Goal: Transaction & Acquisition: Purchase product/service

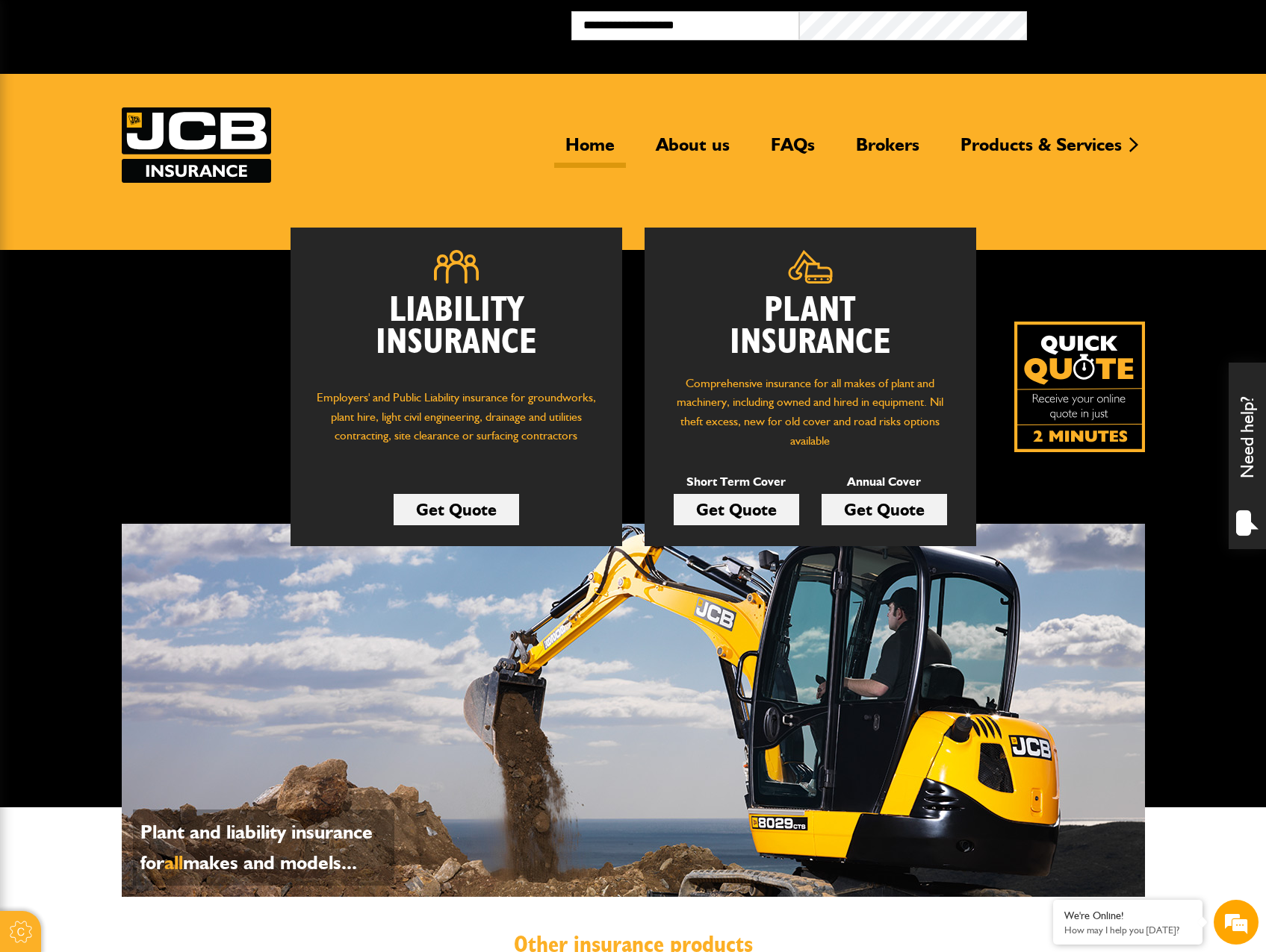
click at [1096, 21] on button "Broker Login" at bounding box center [1140, 23] width 227 height 23
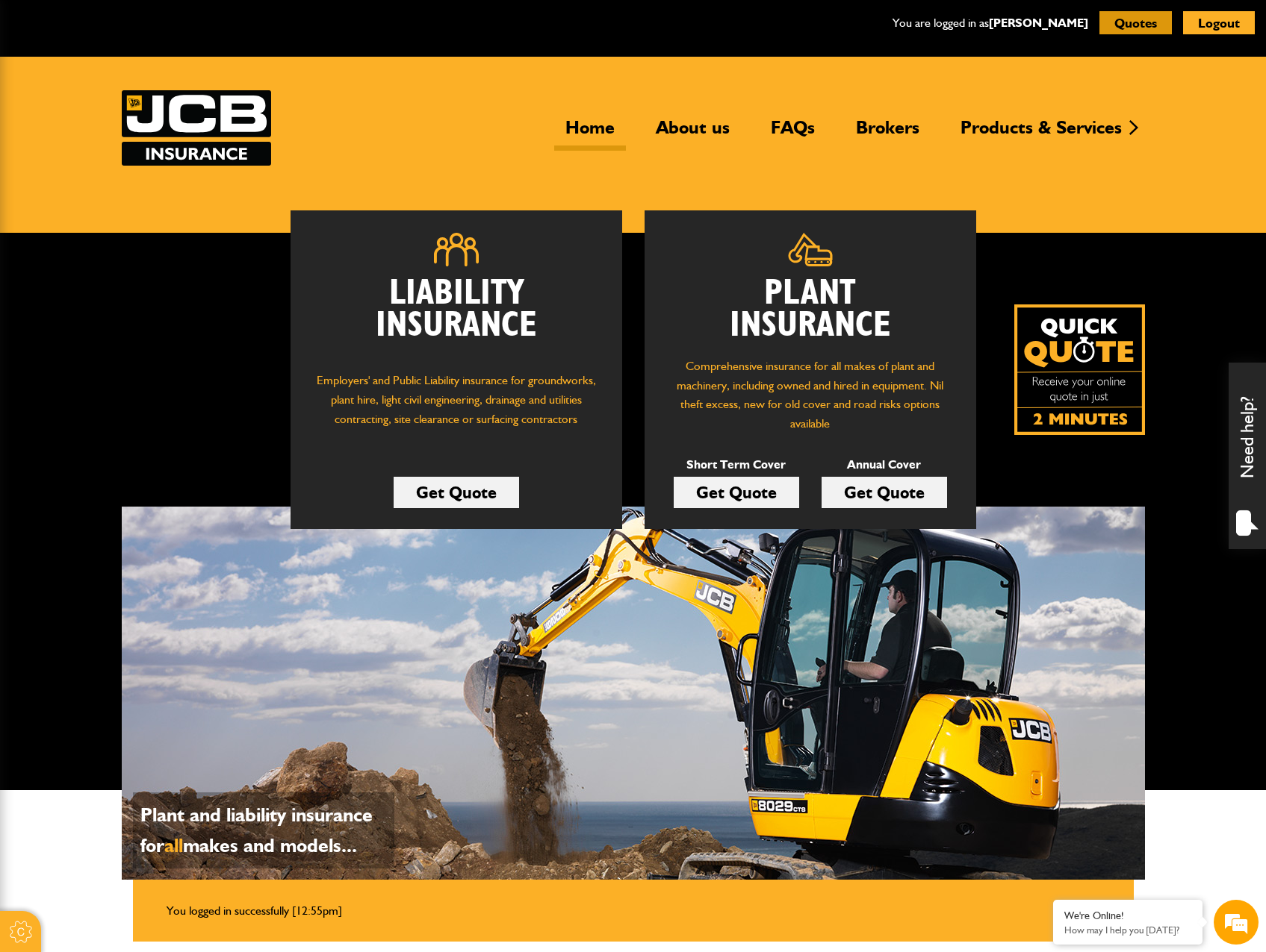
click at [1152, 21] on button "Quotes" at bounding box center [1135, 23] width 73 height 23
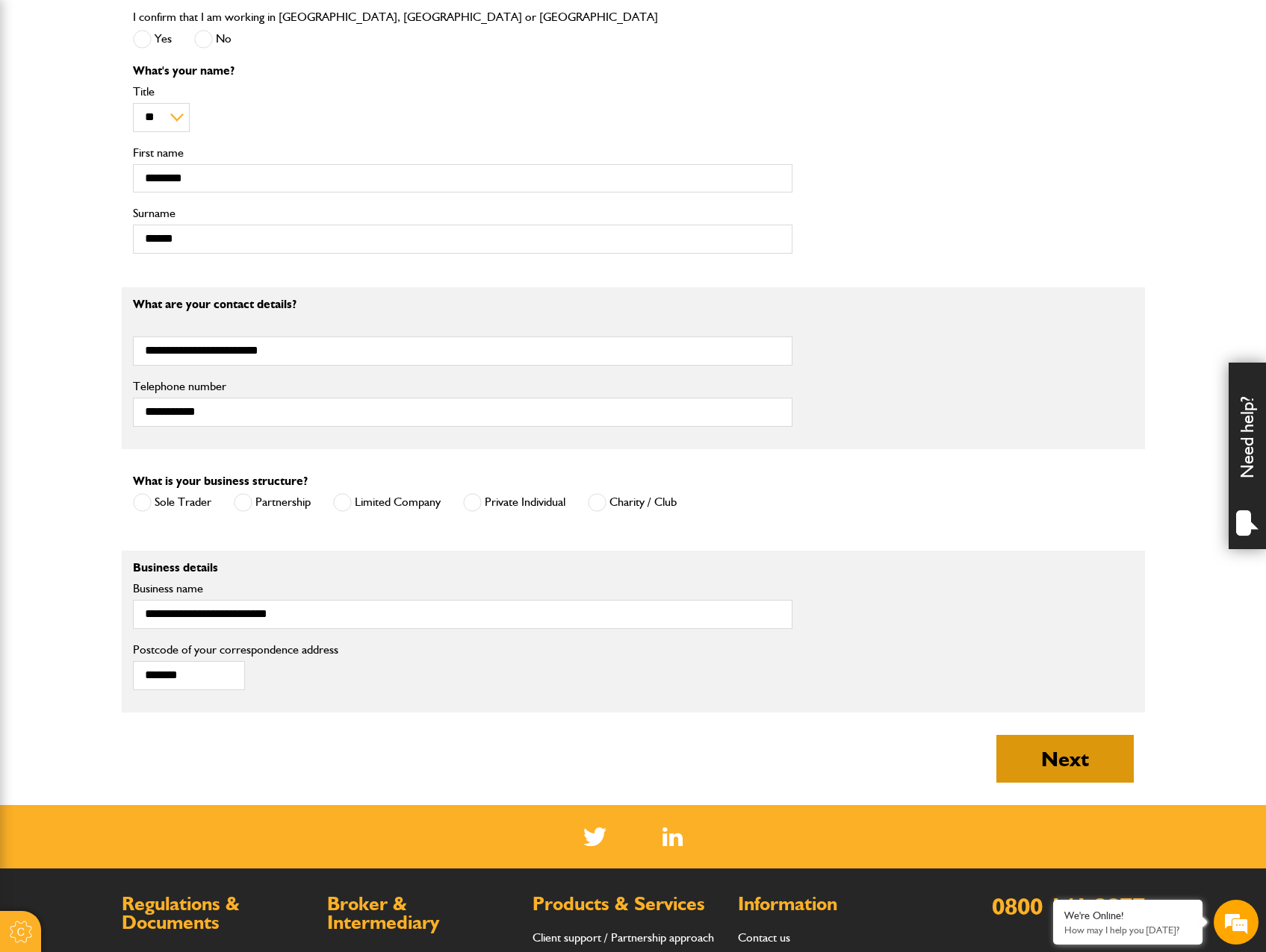
click at [1061, 756] on button "Next" at bounding box center [1065, 759] width 137 height 47
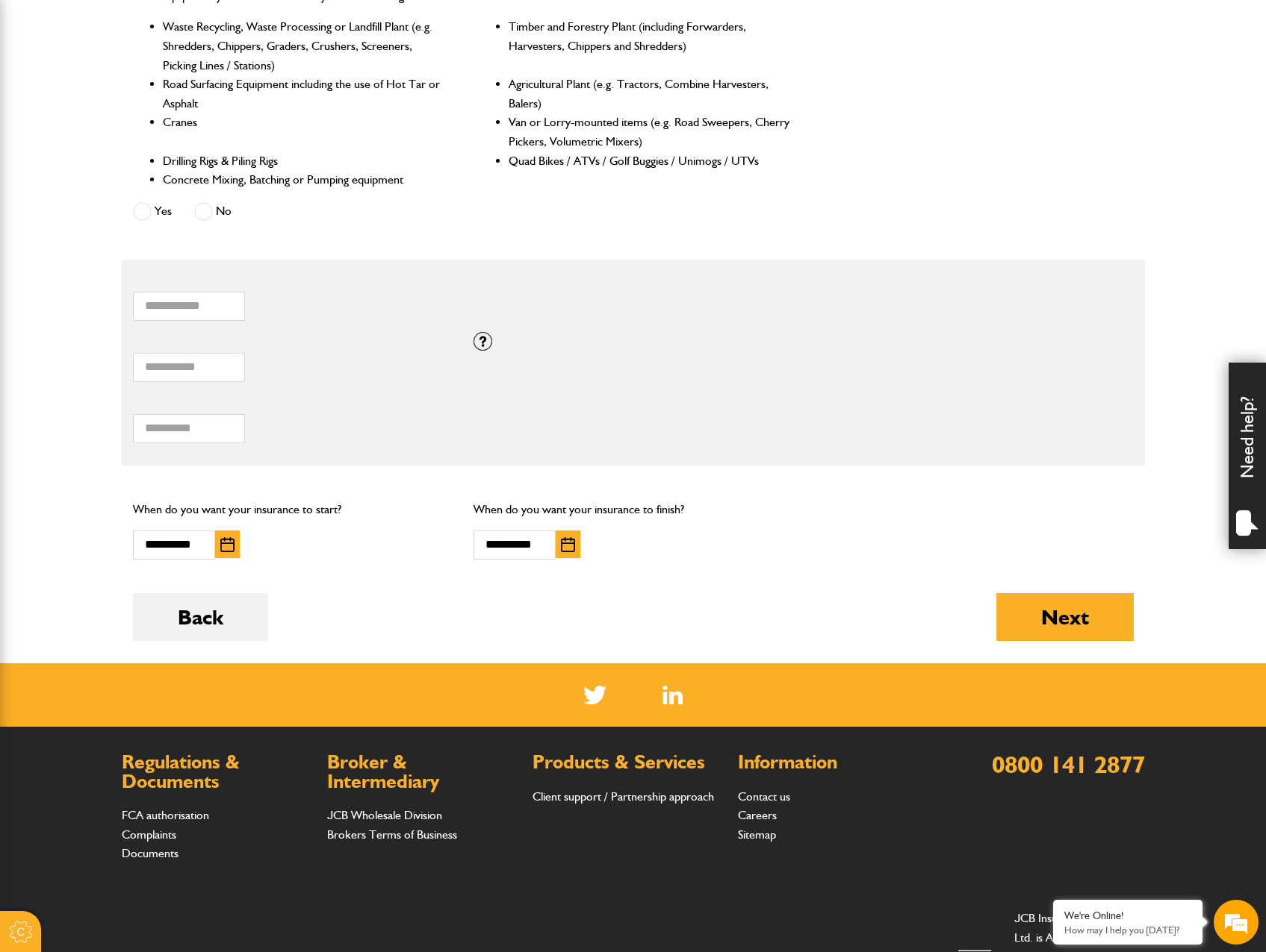
scroll to position [746, 0]
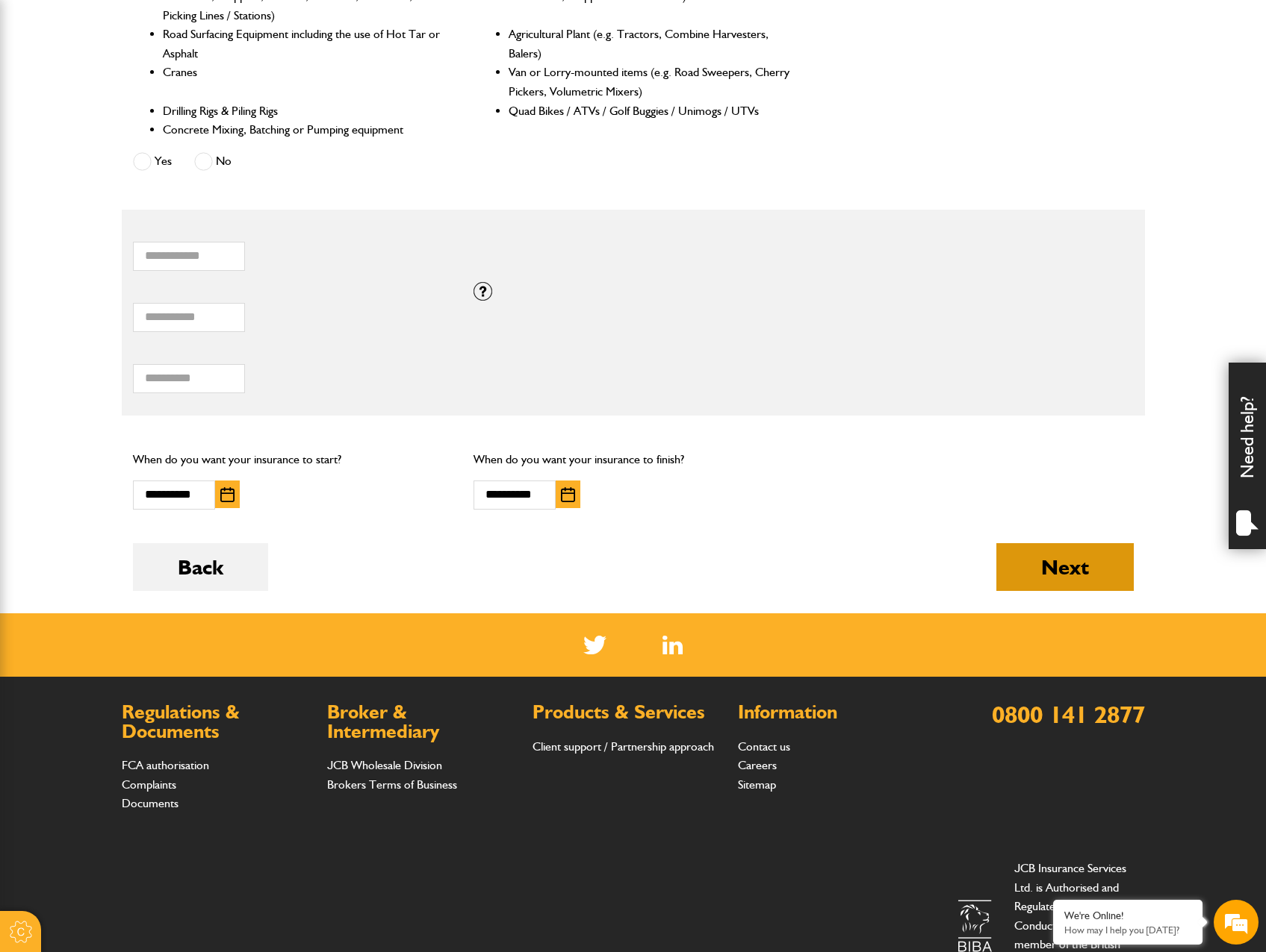
click at [1043, 567] on button "Next" at bounding box center [1065, 567] width 137 height 47
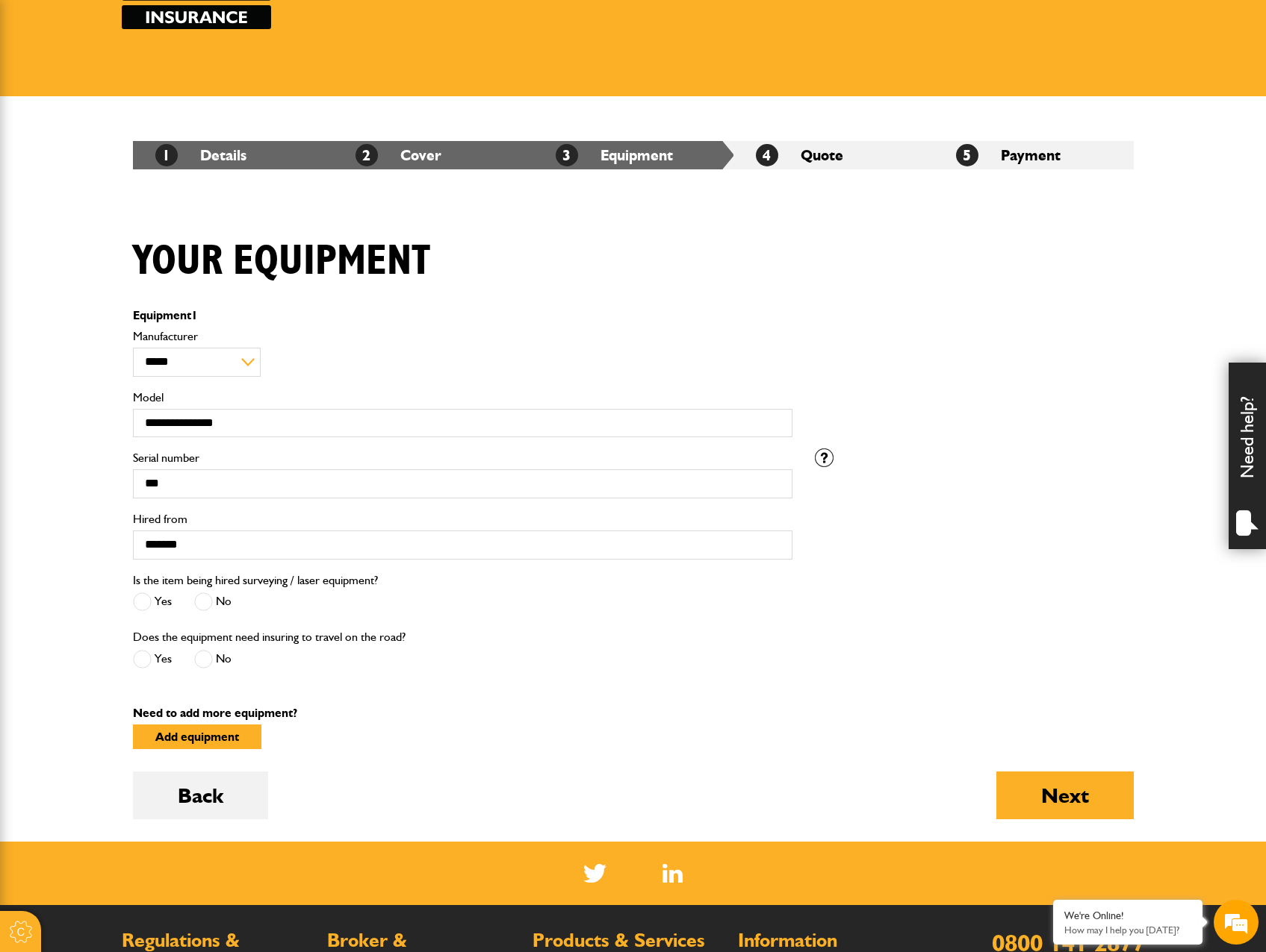
scroll to position [149, 0]
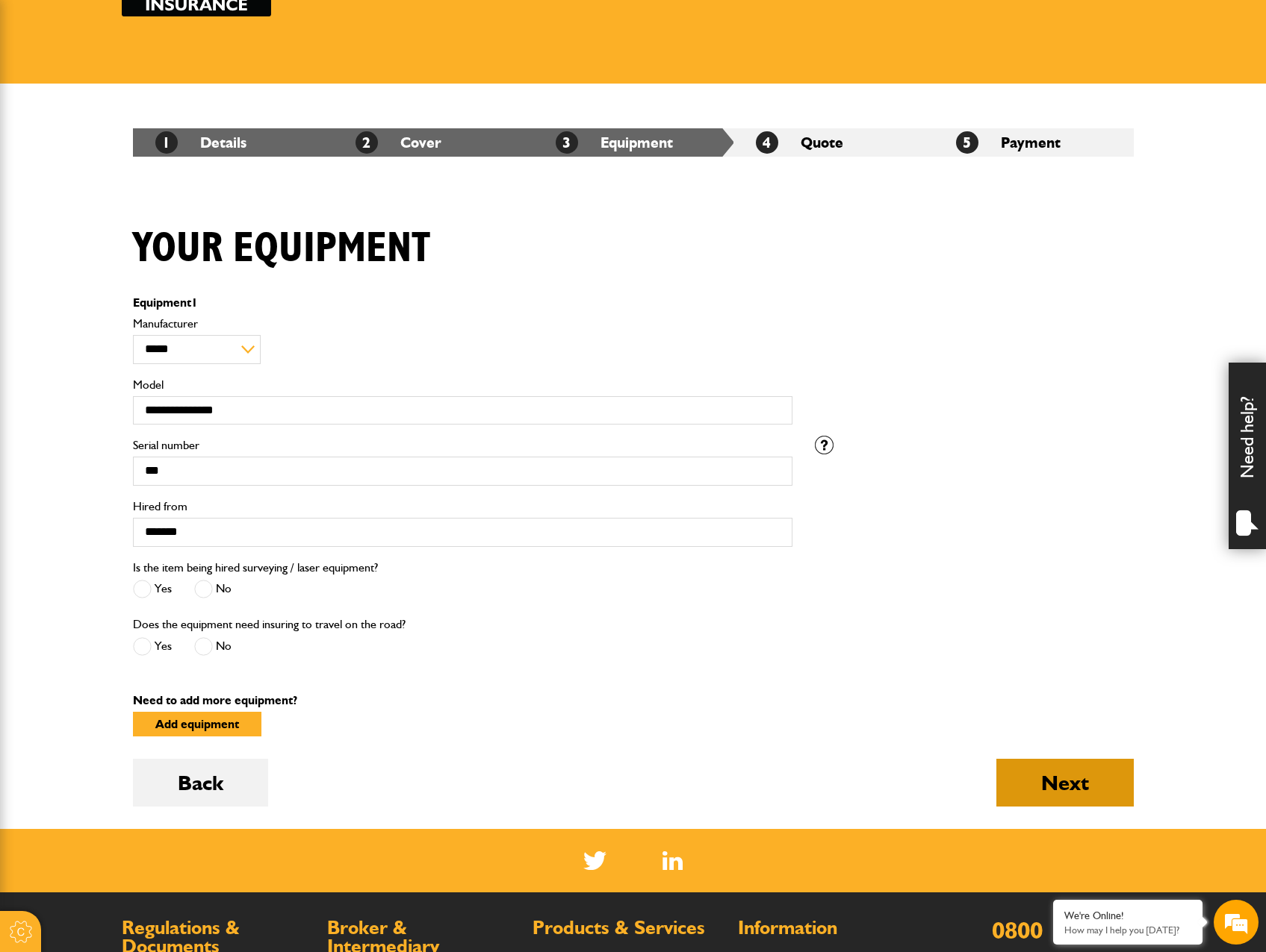
click at [1058, 789] on button "Next" at bounding box center [1065, 783] width 137 height 47
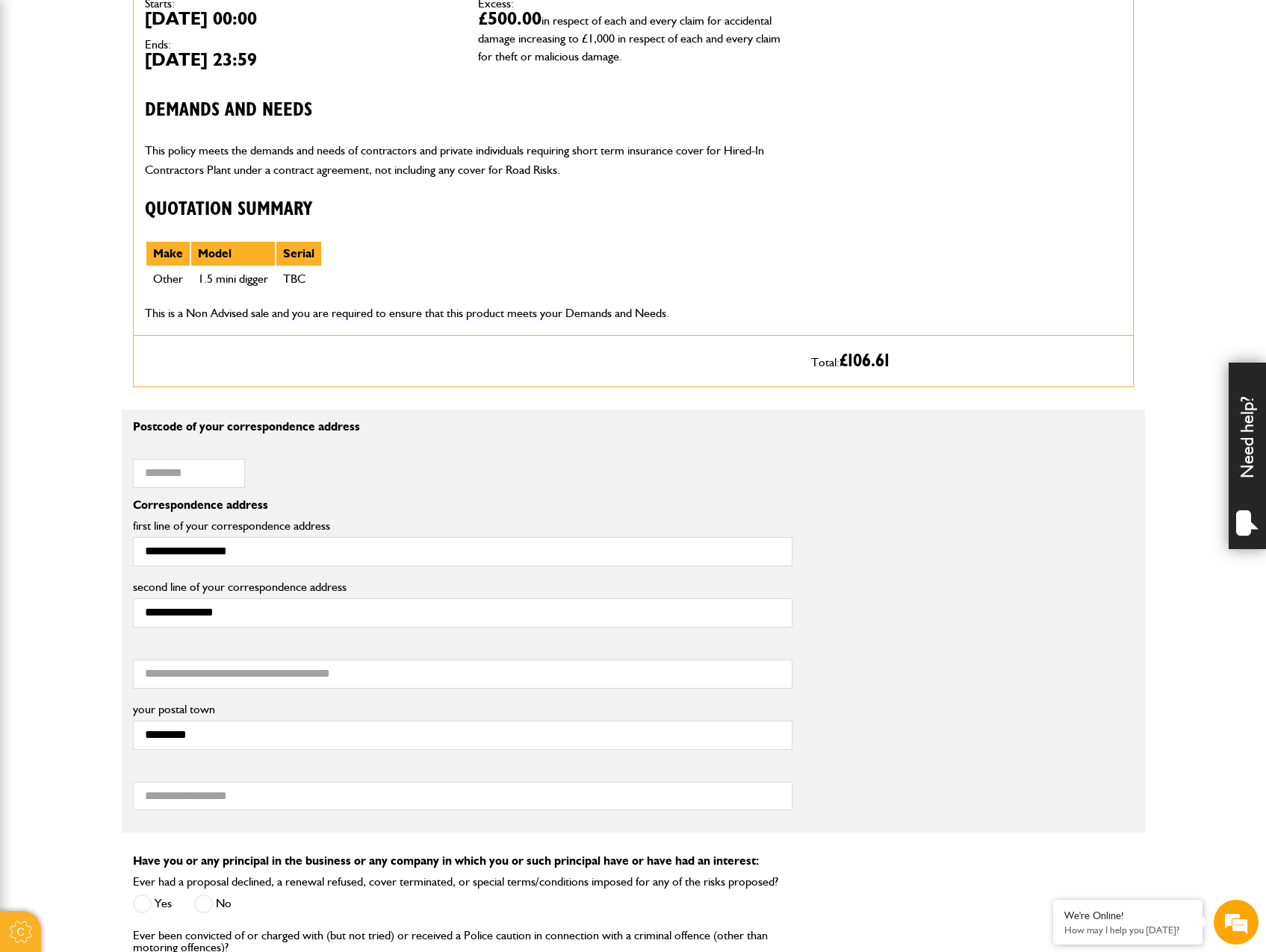
scroll to position [597, 0]
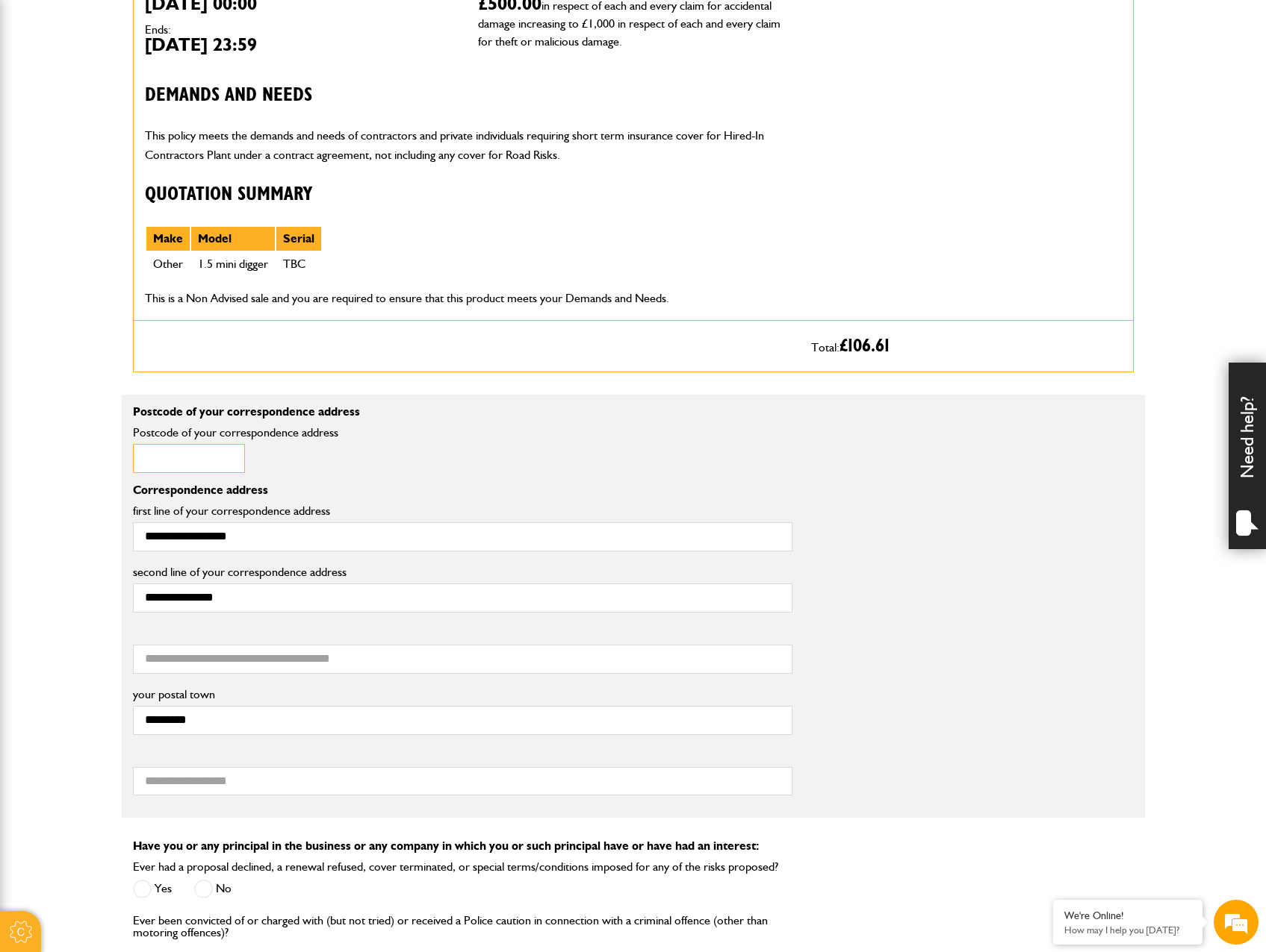
click at [155, 465] on input "Postcode of your correspondence address" at bounding box center [189, 459] width 112 height 29
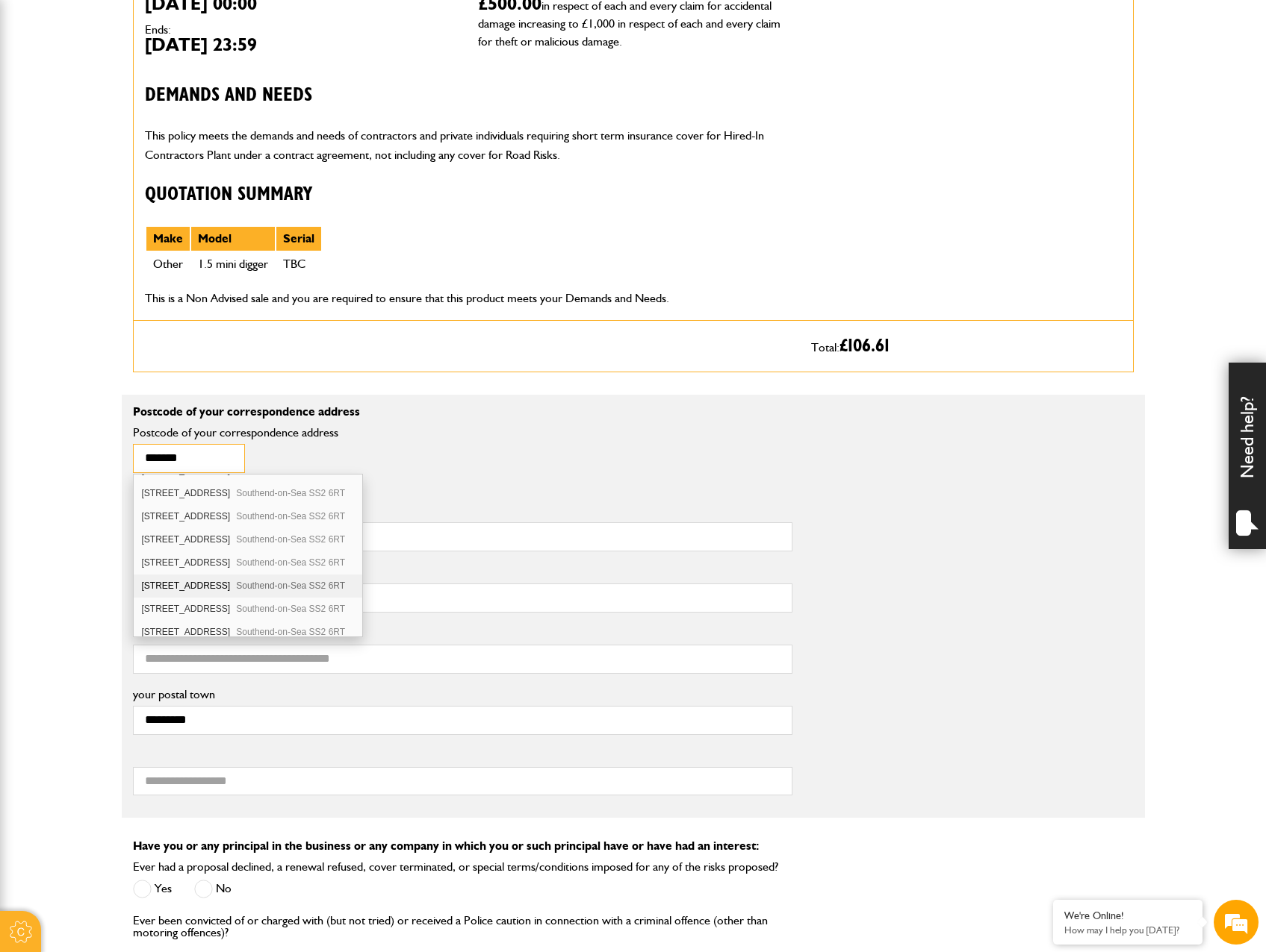
scroll to position [299, 0]
click at [178, 579] on div "[STREET_ADDRESS]" at bounding box center [248, 581] width 229 height 23
type input "*******"
type input "**********"
type input "*****"
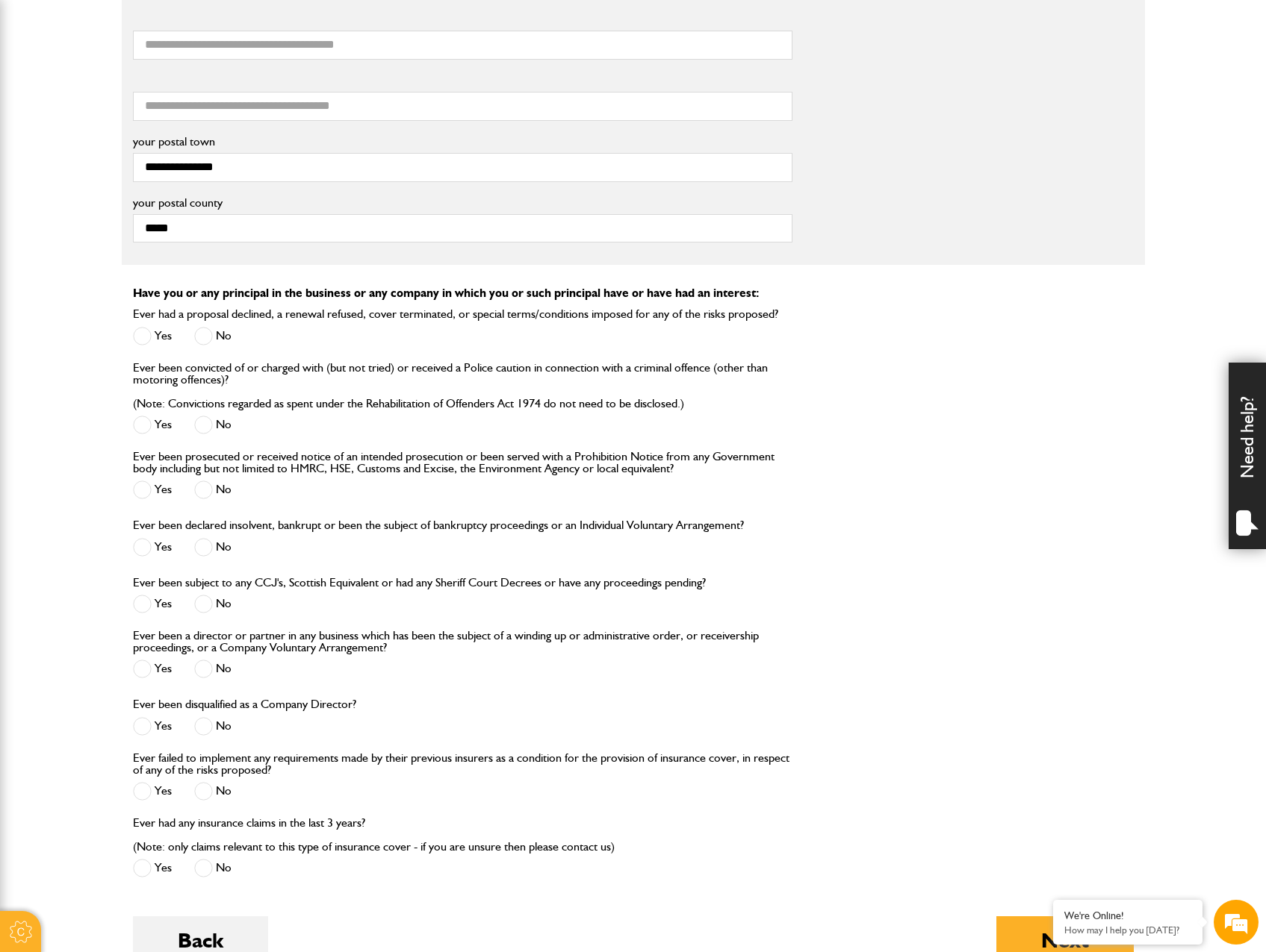
scroll to position [1493, 0]
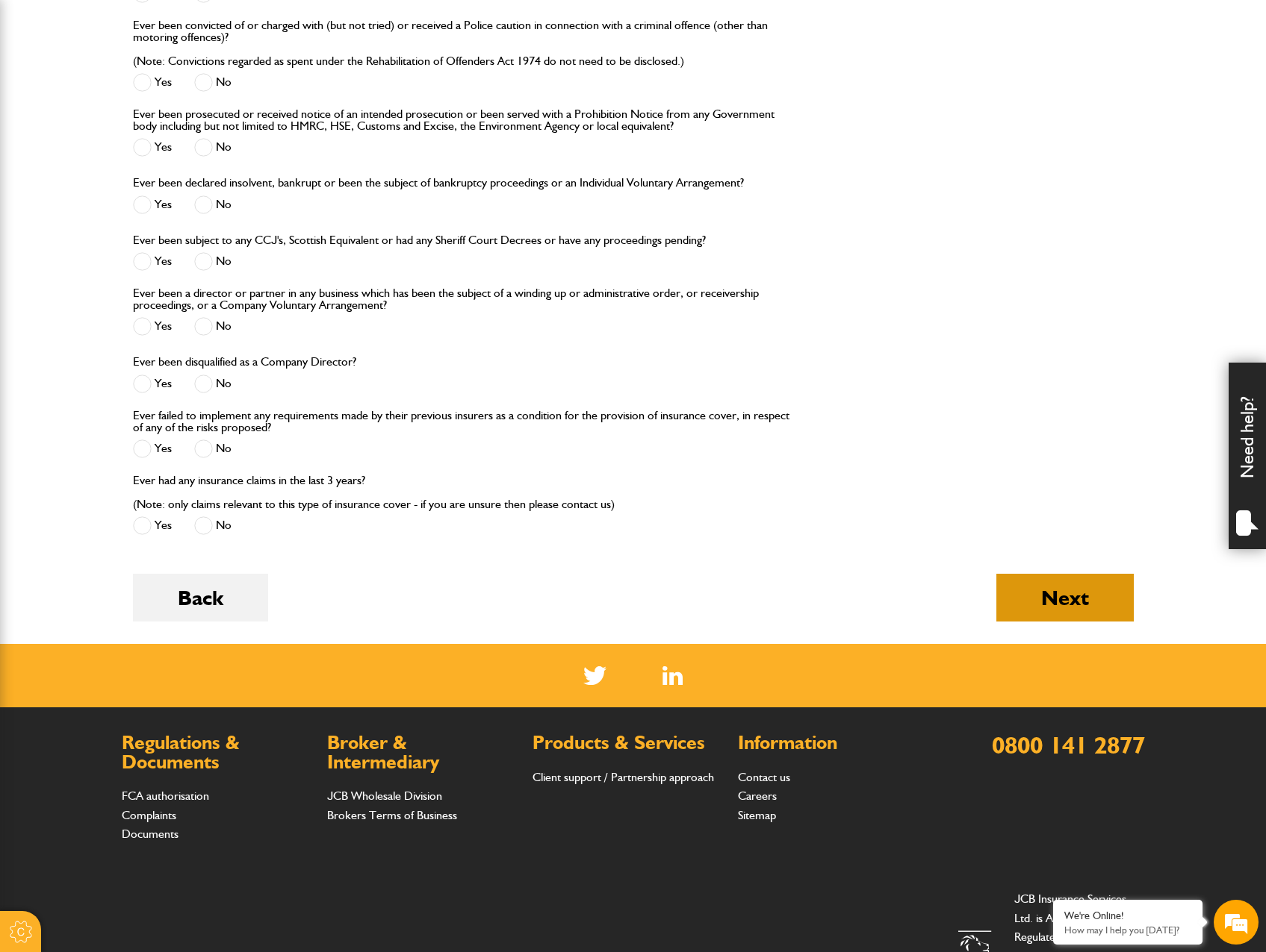
click at [1076, 593] on button "Next" at bounding box center [1065, 597] width 137 height 47
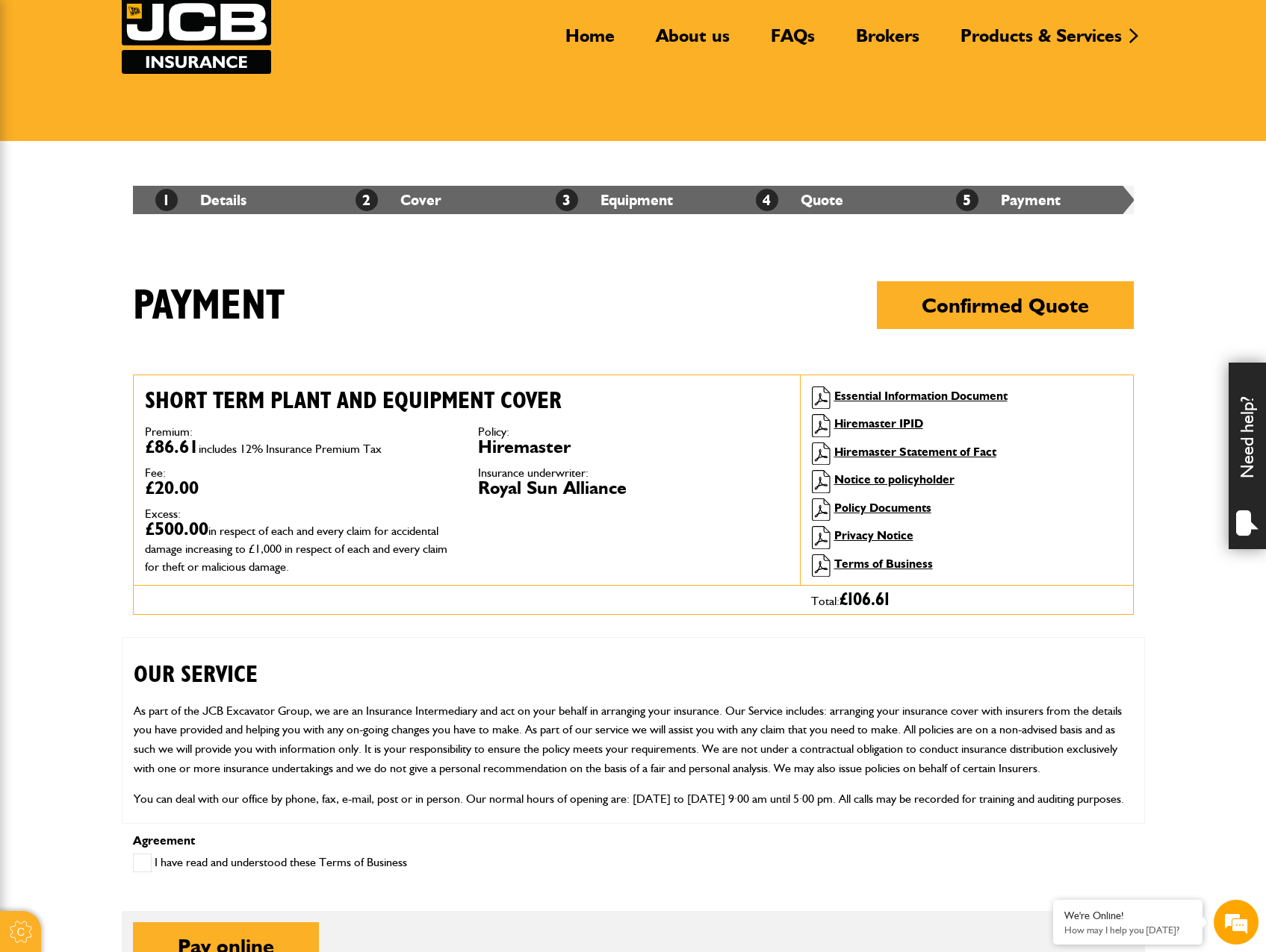
scroll to position [522, 0]
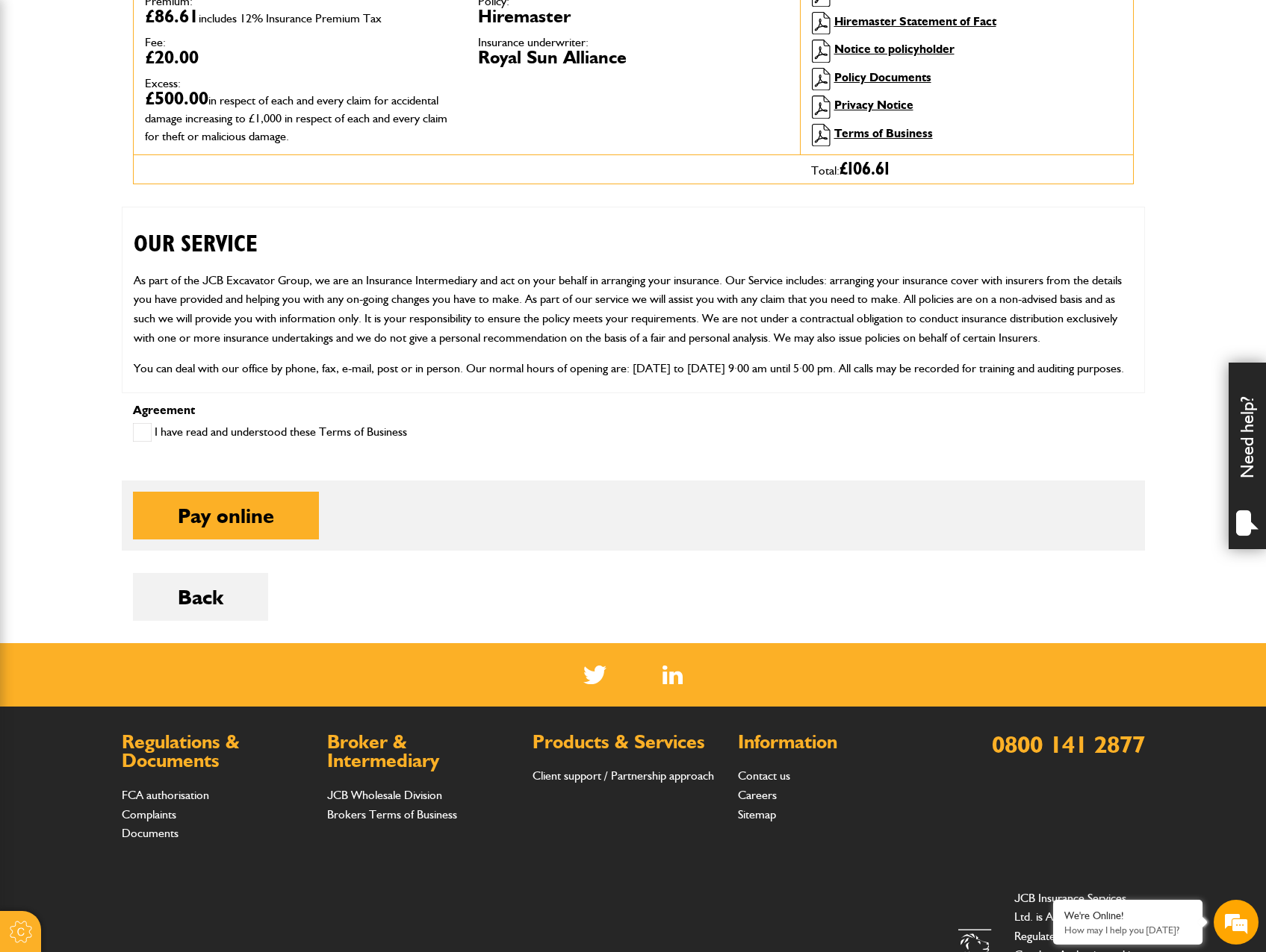
click at [285, 426] on label "I have read and understood these Terms of Business" at bounding box center [269, 431] width 274 height 18
click at [245, 504] on button "Pay online" at bounding box center [226, 515] width 186 height 47
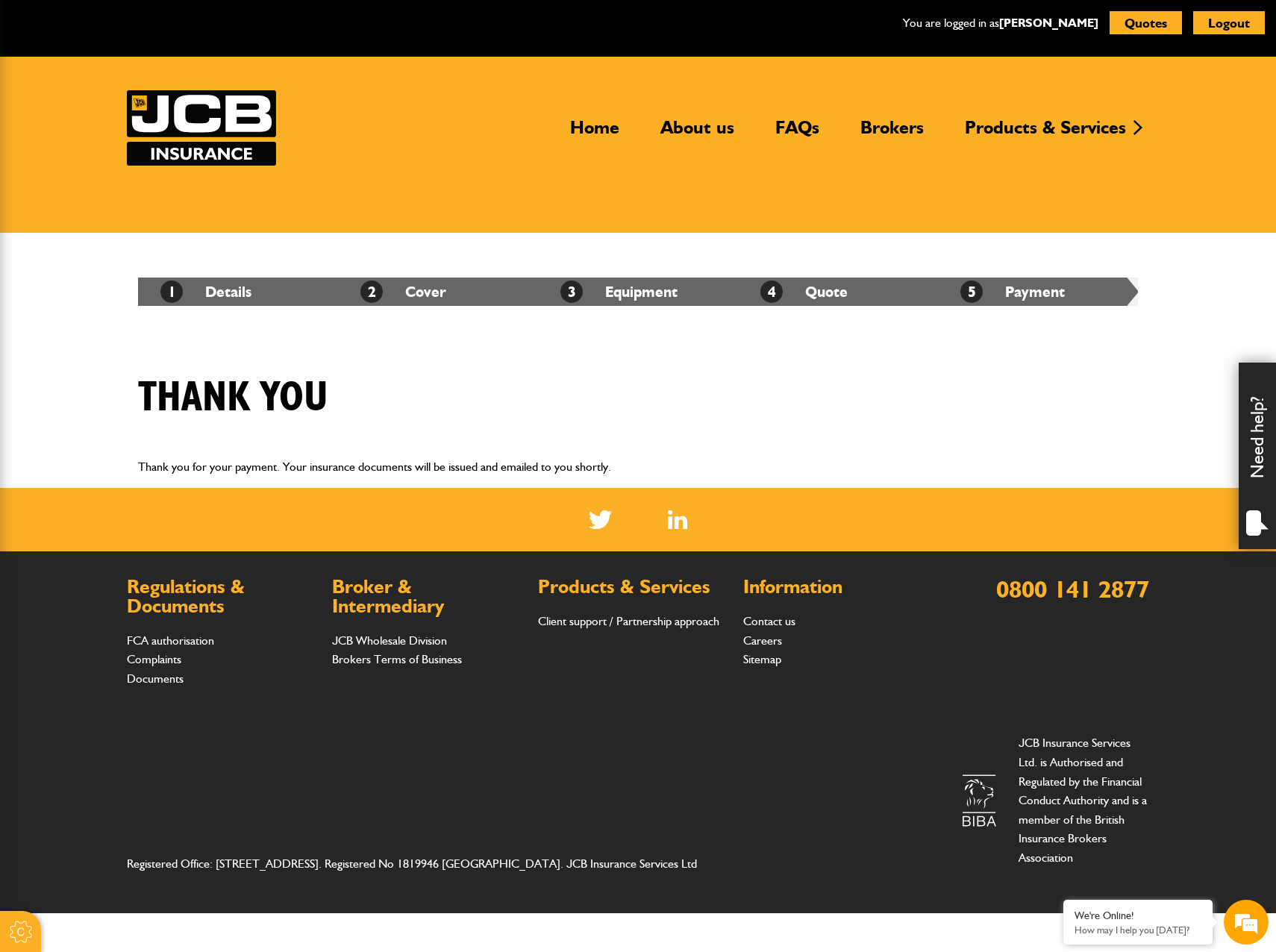
click at [791, 336] on div "1 Details 2 Cover 3 Equipment 4 Quote 5 Payment" at bounding box center [638, 292] width 1023 height 118
